Goal: Task Accomplishment & Management: Use online tool/utility

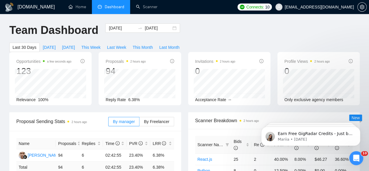
drag, startPoint x: 373, startPoint y: 25, endPoint x: 51, endPoint y: 16, distance: 322.2
click at [155, 4] on link "Scanner" at bounding box center [147, 6] width 22 height 5
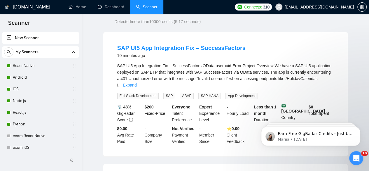
scroll to position [83, 0]
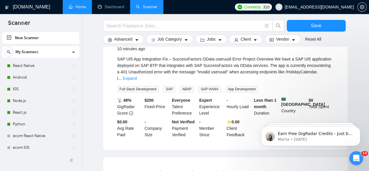
click at [86, 4] on link "Home" at bounding box center [78, 6] width 18 height 5
